Goal: Task Accomplishment & Management: Complete application form

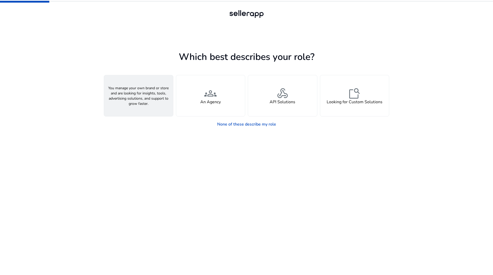
click at [159, 102] on div "person A Seller" at bounding box center [138, 95] width 69 height 41
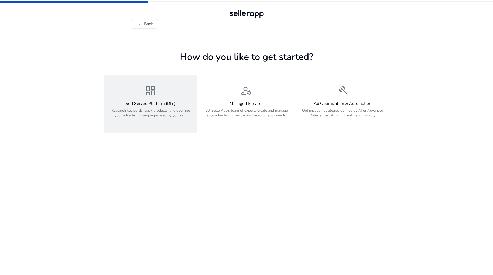
click at [159, 85] on div "dashboard Self Served Platform (DIY) Research keywords, track products, and opt…" at bounding box center [150, 104] width 87 height 39
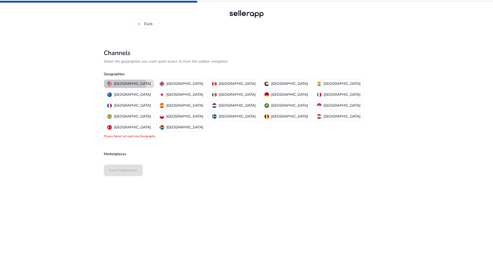
click at [125, 83] on p "United States" at bounding box center [132, 83] width 37 height 5
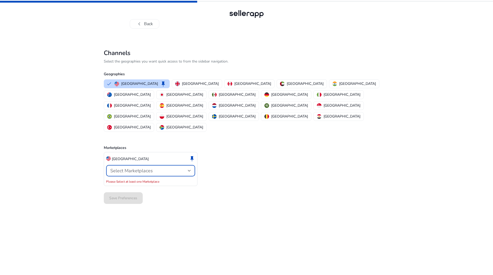
click at [136, 168] on span "Select Marketplaces" at bounding box center [131, 171] width 43 height 6
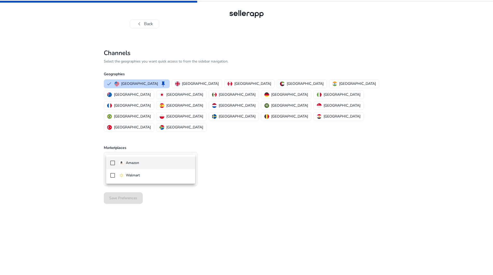
click at [163, 148] on div at bounding box center [246, 137] width 493 height 275
click at [168, 168] on div "Select Marketplaces" at bounding box center [149, 171] width 78 height 6
click at [150, 165] on span "Amazon" at bounding box center [155, 163] width 72 height 6
click at [235, 174] on div at bounding box center [246, 137] width 493 height 275
click at [123, 190] on span "Save Preferences" at bounding box center [123, 192] width 28 height 5
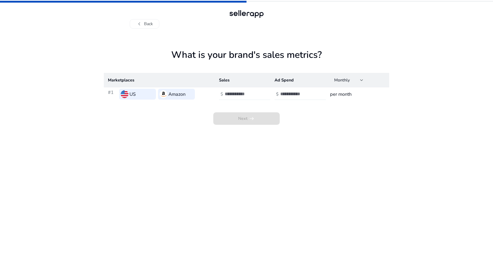
click at [258, 92] on input "*" at bounding box center [242, 94] width 35 height 6
type input "*"
click at [258, 96] on input "*" at bounding box center [242, 94] width 35 height 6
click at [305, 92] on input "number" at bounding box center [297, 94] width 35 height 6
click at [314, 92] on input "*" at bounding box center [297, 94] width 35 height 6
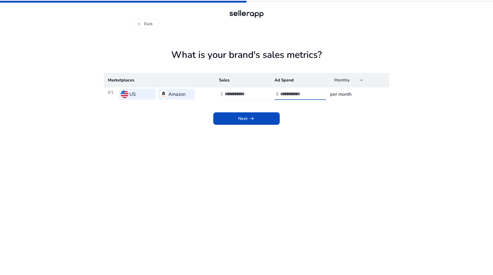
type input "*"
click at [314, 95] on input "*" at bounding box center [297, 94] width 35 height 6
click at [251, 121] on span "arrow_right_alt" at bounding box center [252, 119] width 6 height 6
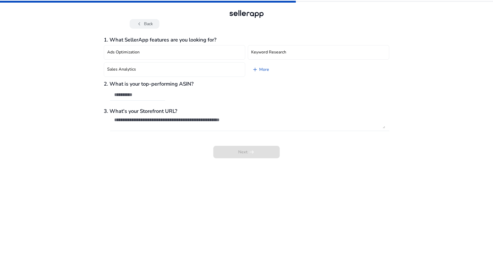
click at [146, 25] on button "chevron_left Back" at bounding box center [145, 23] width 30 height 9
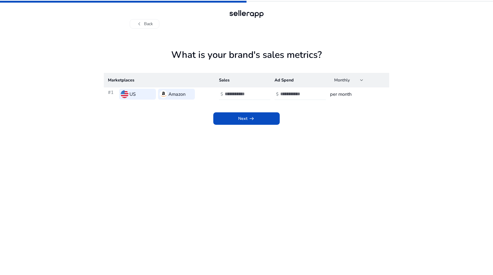
click at [247, 12] on div at bounding box center [246, 14] width 37 height 10
click at [246, 14] on div at bounding box center [246, 14] width 37 height 10
click at [139, 22] on span "chevron_left" at bounding box center [139, 24] width 6 height 6
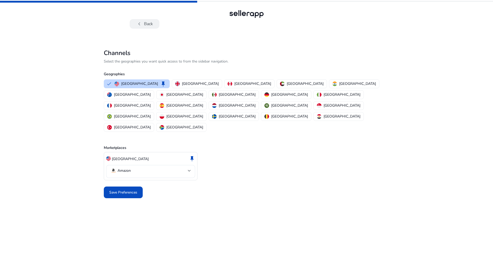
click at [141, 22] on span "chevron_left" at bounding box center [139, 24] width 6 height 6
